Goal: Navigation & Orientation: Find specific page/section

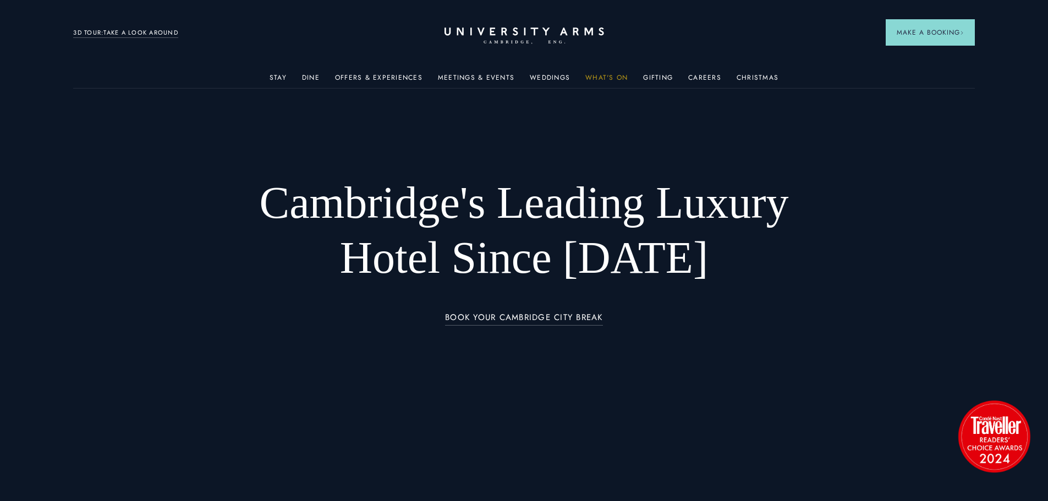
click at [597, 76] on link "What's On" at bounding box center [607, 81] width 42 height 14
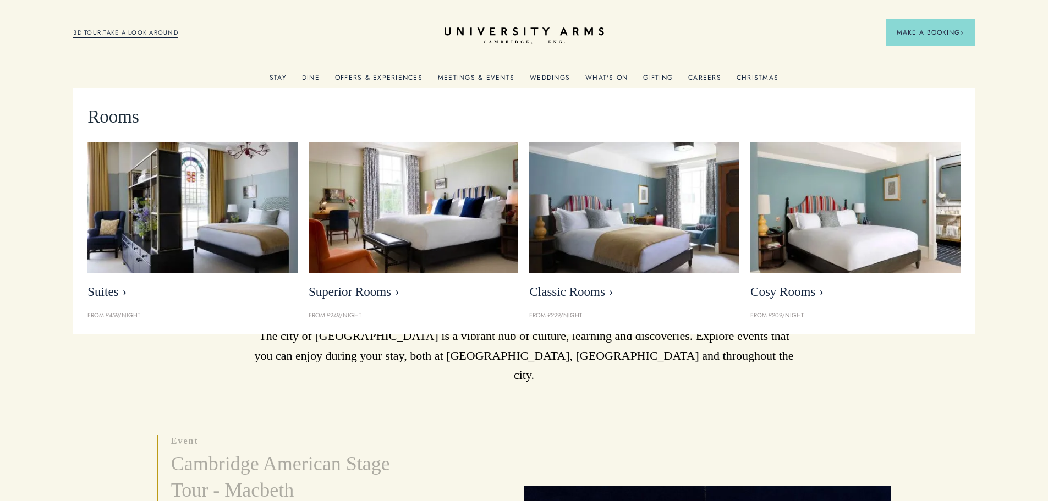
click at [277, 80] on link "Stay" at bounding box center [278, 81] width 17 height 14
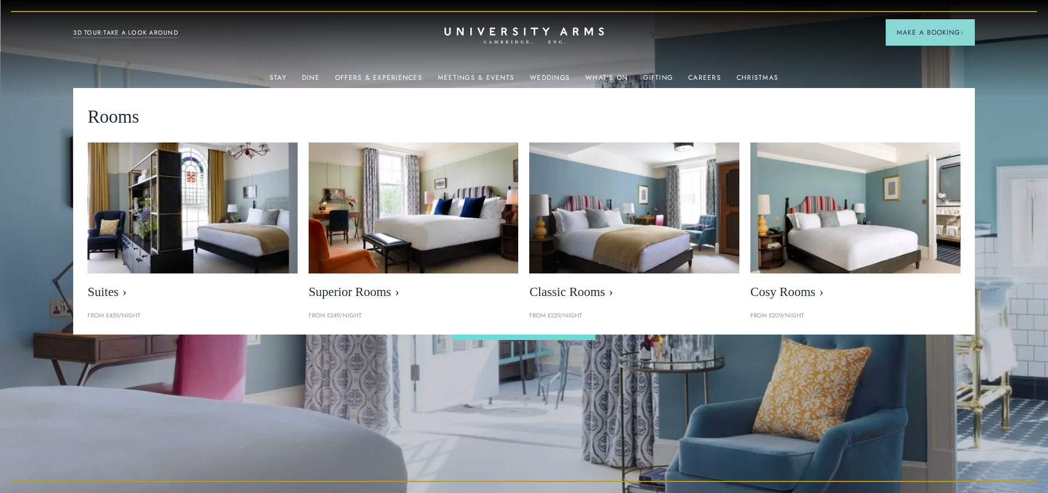
click at [349, 407] on div "Luxury Accommodation in [GEOGRAPHIC_DATA] Wake up in a room with a view Book Yo…" at bounding box center [524, 246] width 440 height 493
